Goal: Task Accomplishment & Management: Complete application form

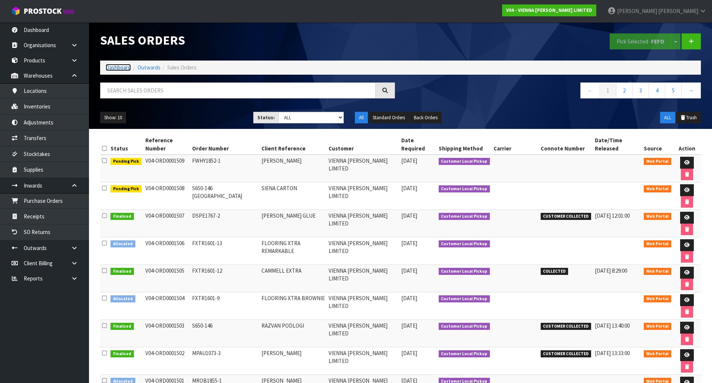
click at [114, 68] on link "Dashboard" at bounding box center [118, 67] width 25 height 7
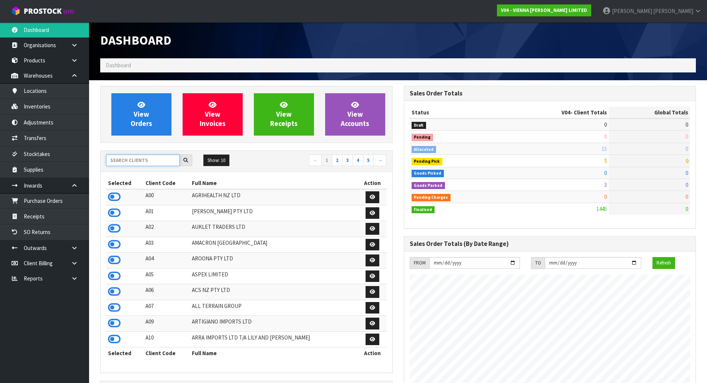
click at [138, 159] on input "text" at bounding box center [142, 160] width 73 height 12
type input "D05"
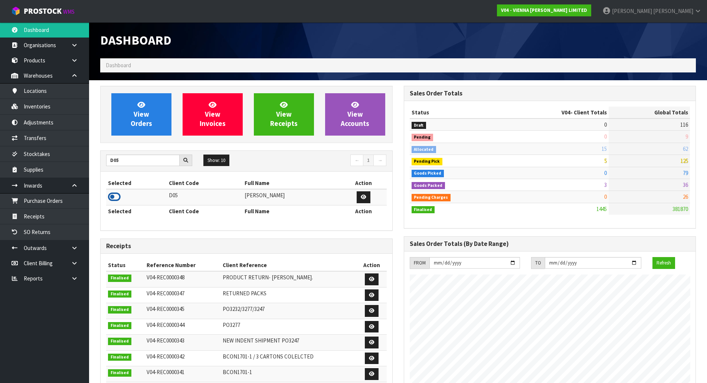
drag, startPoint x: 118, startPoint y: 197, endPoint x: 117, endPoint y: 193, distance: 4.5
click at [117, 197] on icon at bounding box center [114, 196] width 13 height 11
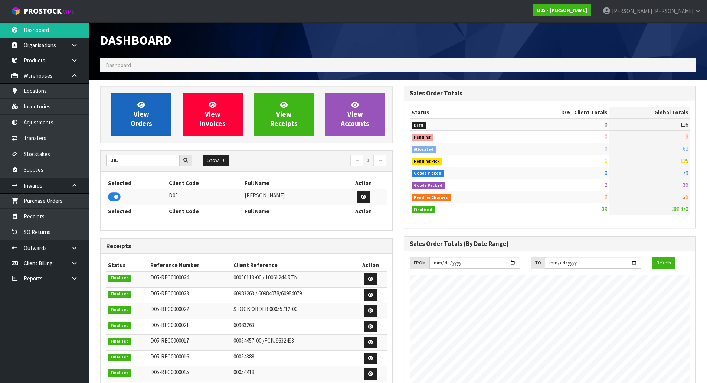
scroll to position [538, 303]
click at [134, 129] on link "View Orders" at bounding box center [141, 114] width 60 height 42
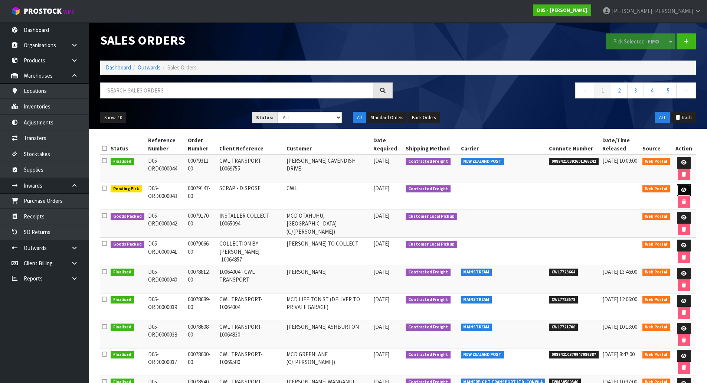
click at [683, 190] on icon at bounding box center [684, 189] width 6 height 5
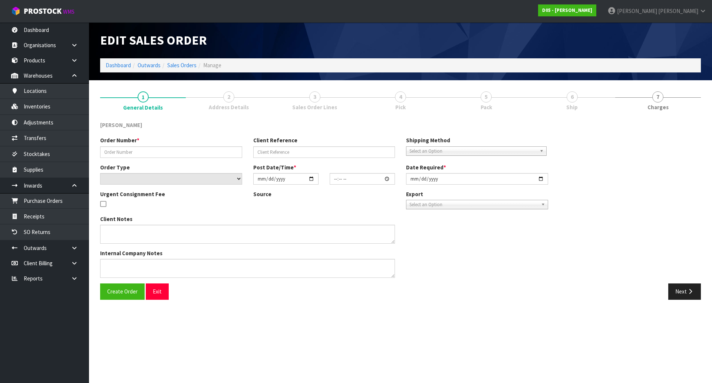
type input "00079147-00"
type input "SCRAP - DISPOSE"
select select "number:0"
type input "[DATE]"
type input "10:25:00.000"
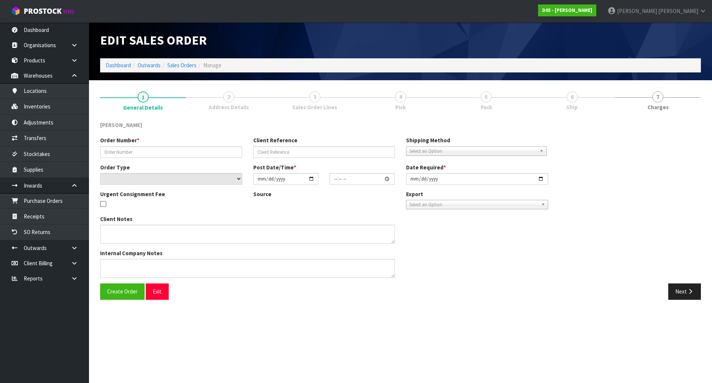
type input "[DATE]"
type textarea "DISPOSE LOCALLY"
type textarea "FOR CODE SBOL-KI-CAPS-01 , ARE YOU NOT DISPOSING ALL STOCK IN INVENTORY? - JUST…"
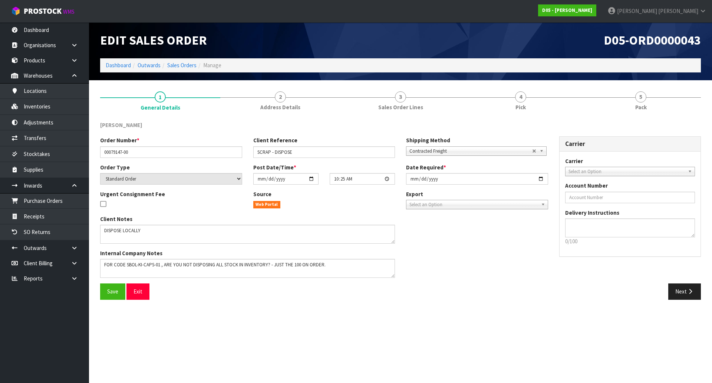
click at [521, 115] on li "4 Pick" at bounding box center [521, 101] width 120 height 30
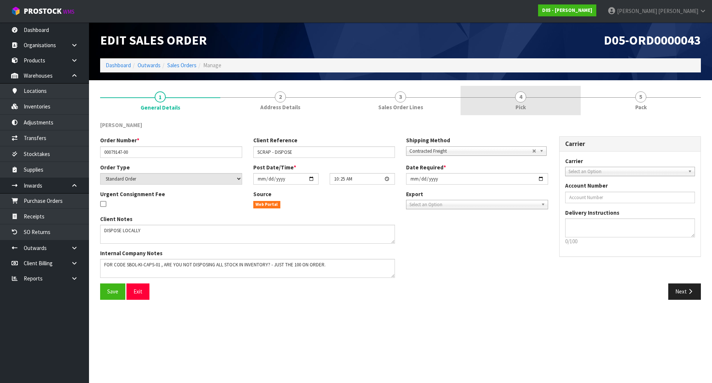
click at [531, 105] on link "4 Pick" at bounding box center [521, 100] width 120 height 29
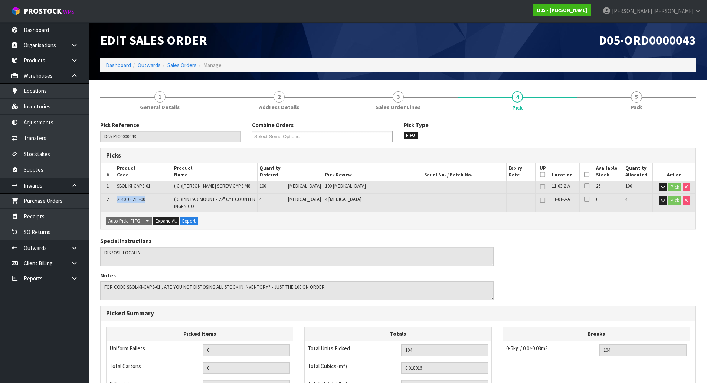
drag, startPoint x: 156, startPoint y: 200, endPoint x: 116, endPoint y: 200, distance: 40.1
click at [116, 200] on td "2040100211-00" at bounding box center [143, 203] width 57 height 18
copy span "2040100211-00"
